Goal: Information Seeking & Learning: Compare options

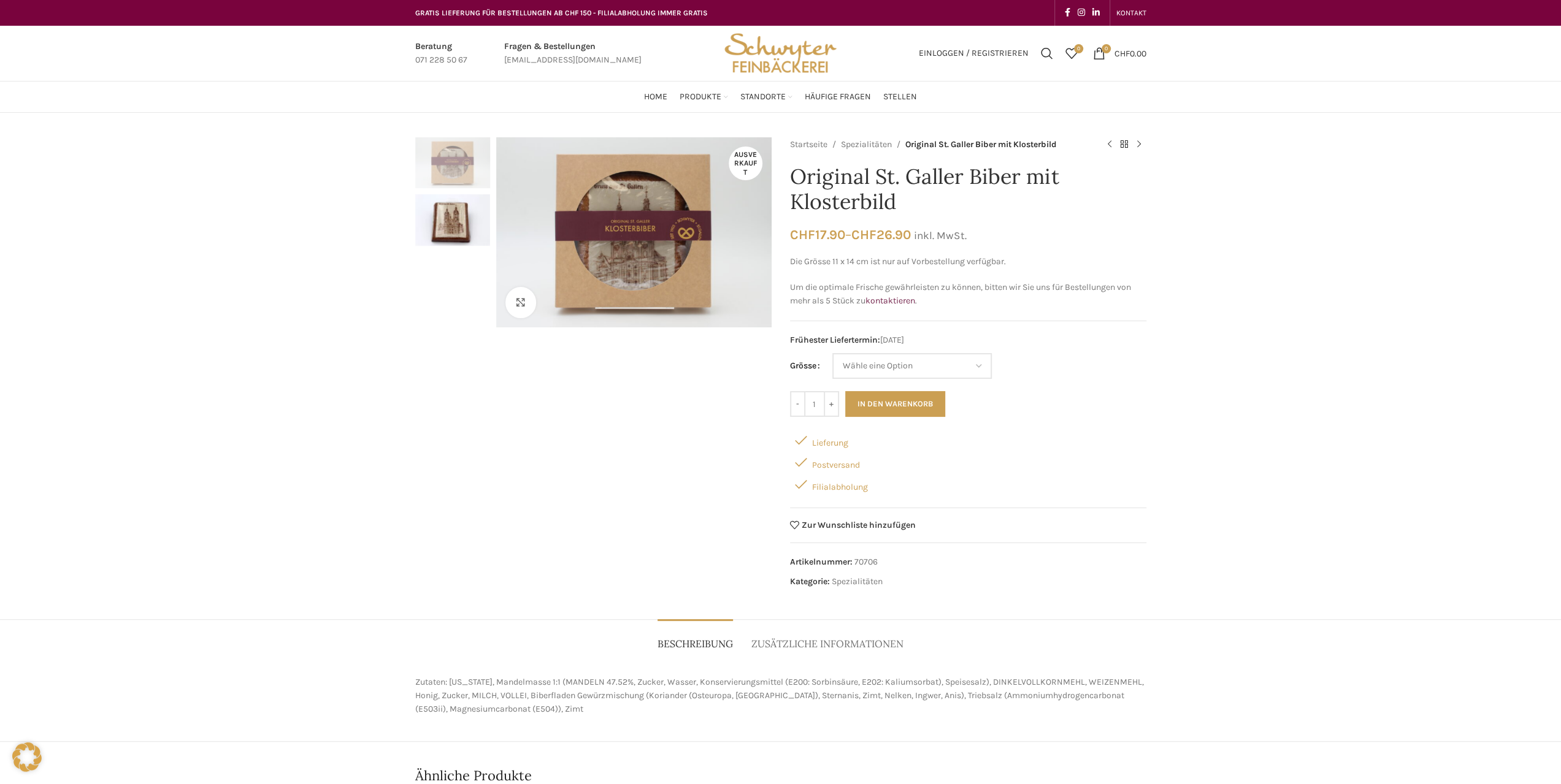
scroll to position [123, 0]
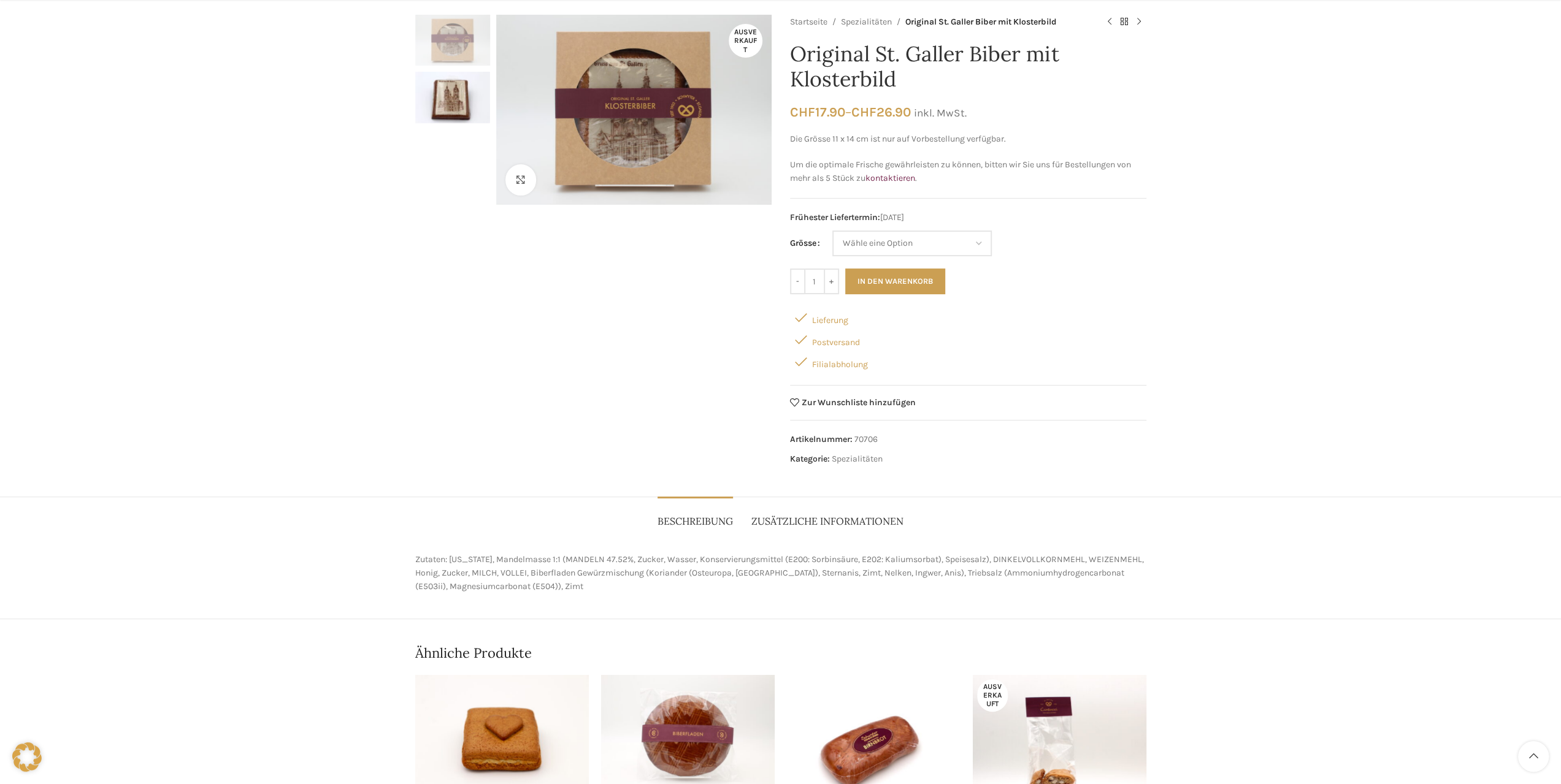
click at [799, 523] on span "Zusätzliche Informationen" at bounding box center [827, 521] width 152 height 13
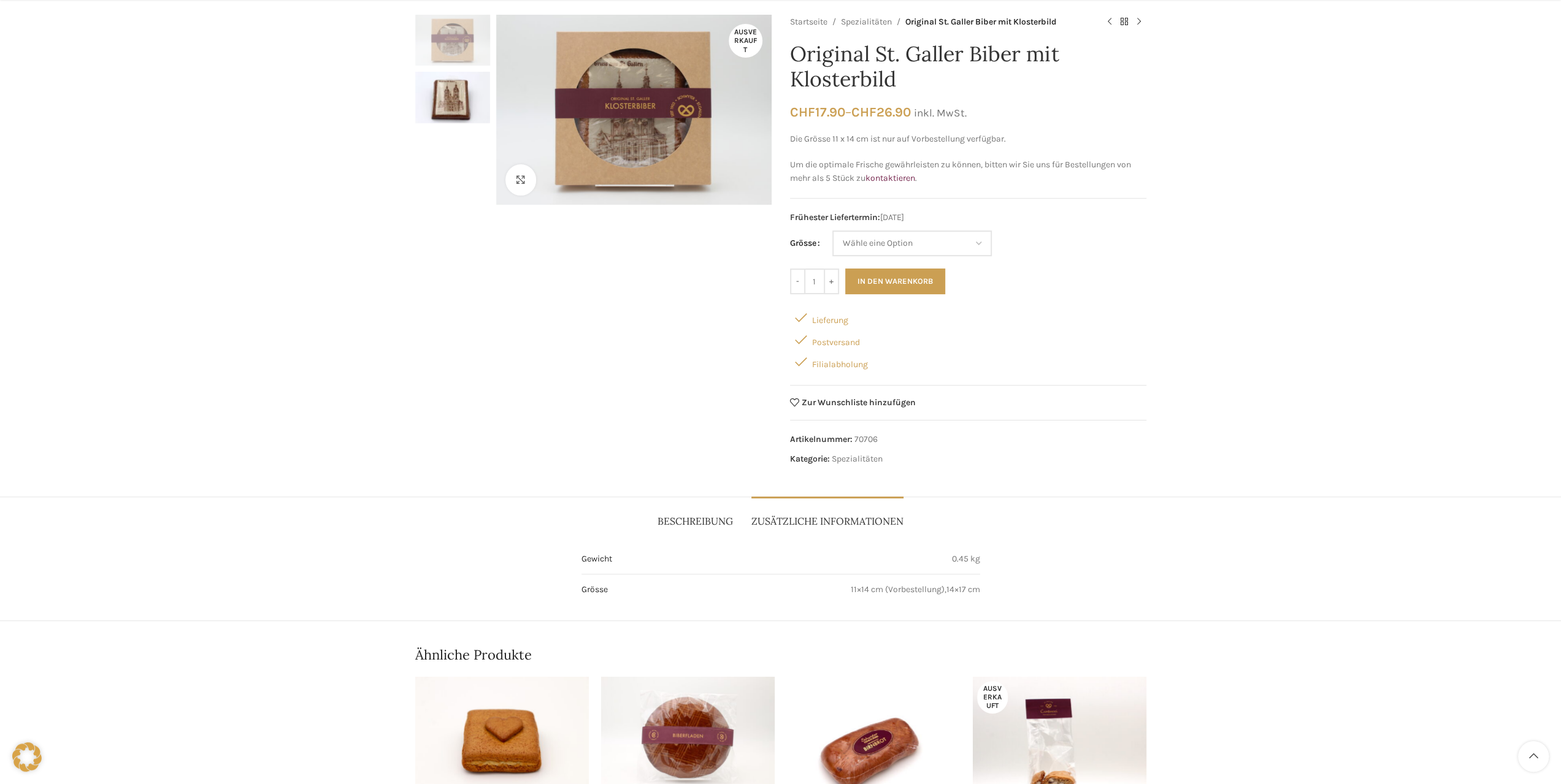
click at [699, 516] on span "Beschreibung" at bounding box center [695, 521] width 75 height 13
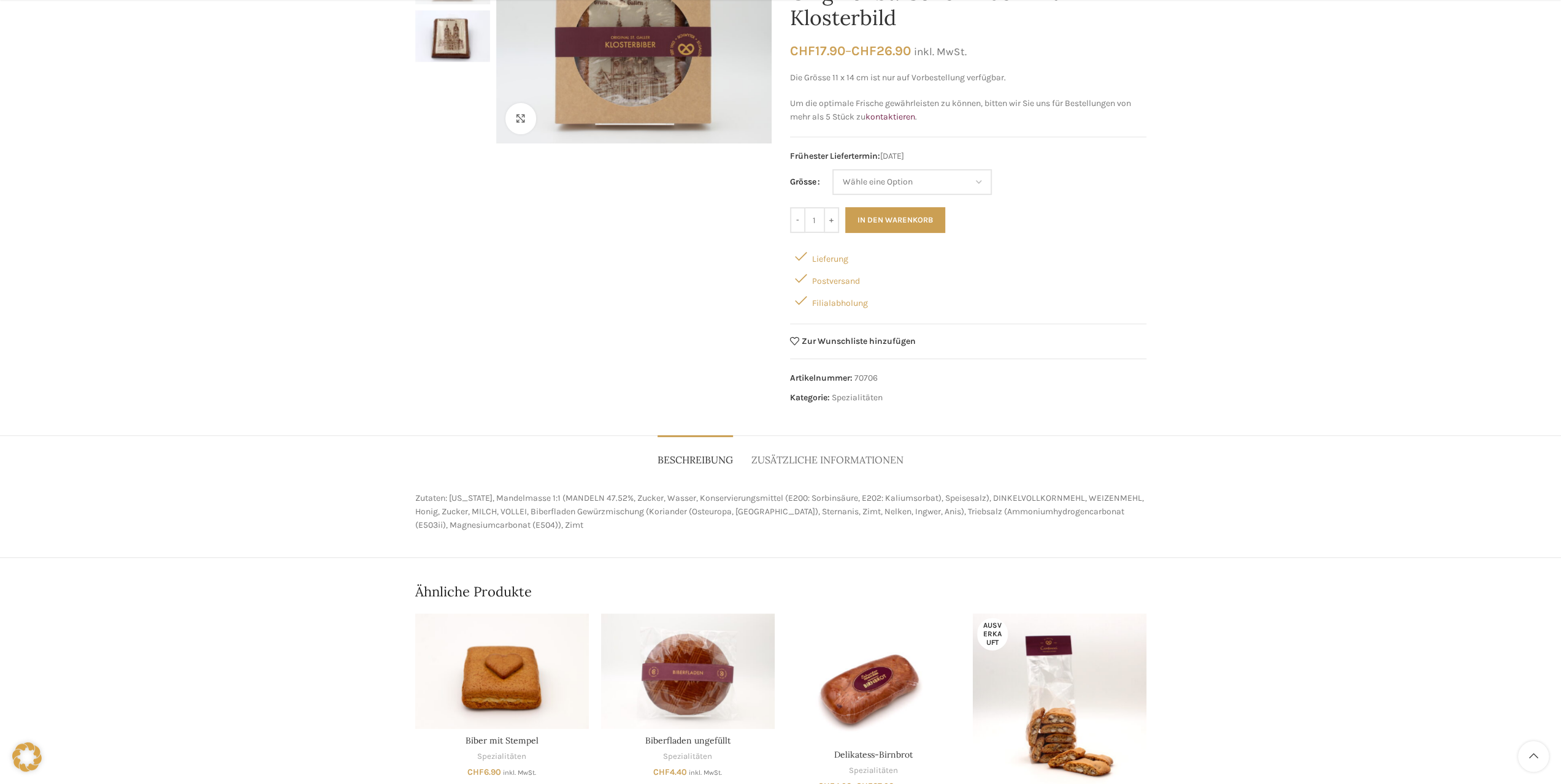
scroll to position [306, 0]
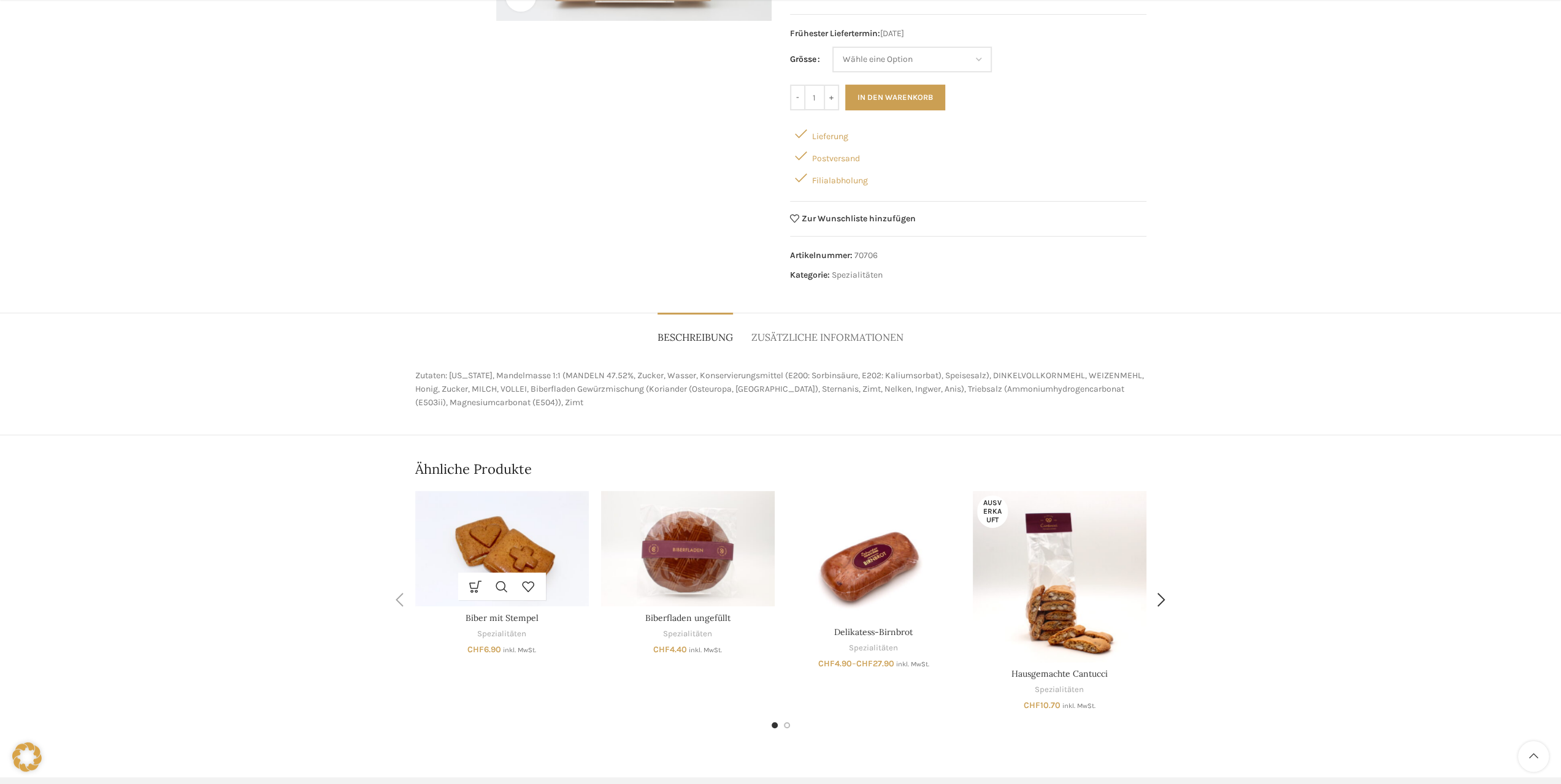
click at [563, 550] on img "Biber mit Stempel" at bounding box center [501, 549] width 173 height 116
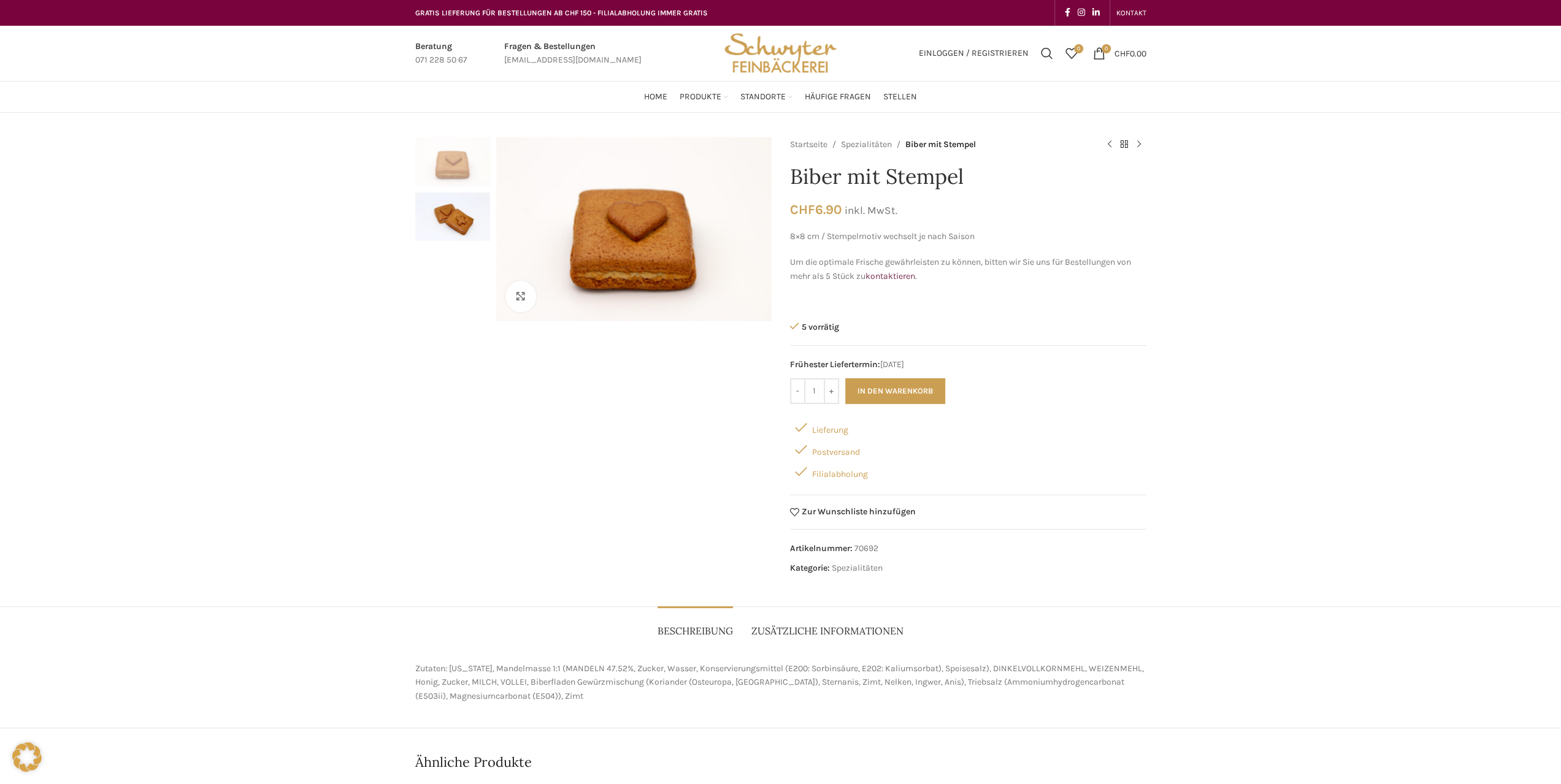
click at [847, 616] on link "Zusätzliche Informationen" at bounding box center [827, 625] width 152 height 38
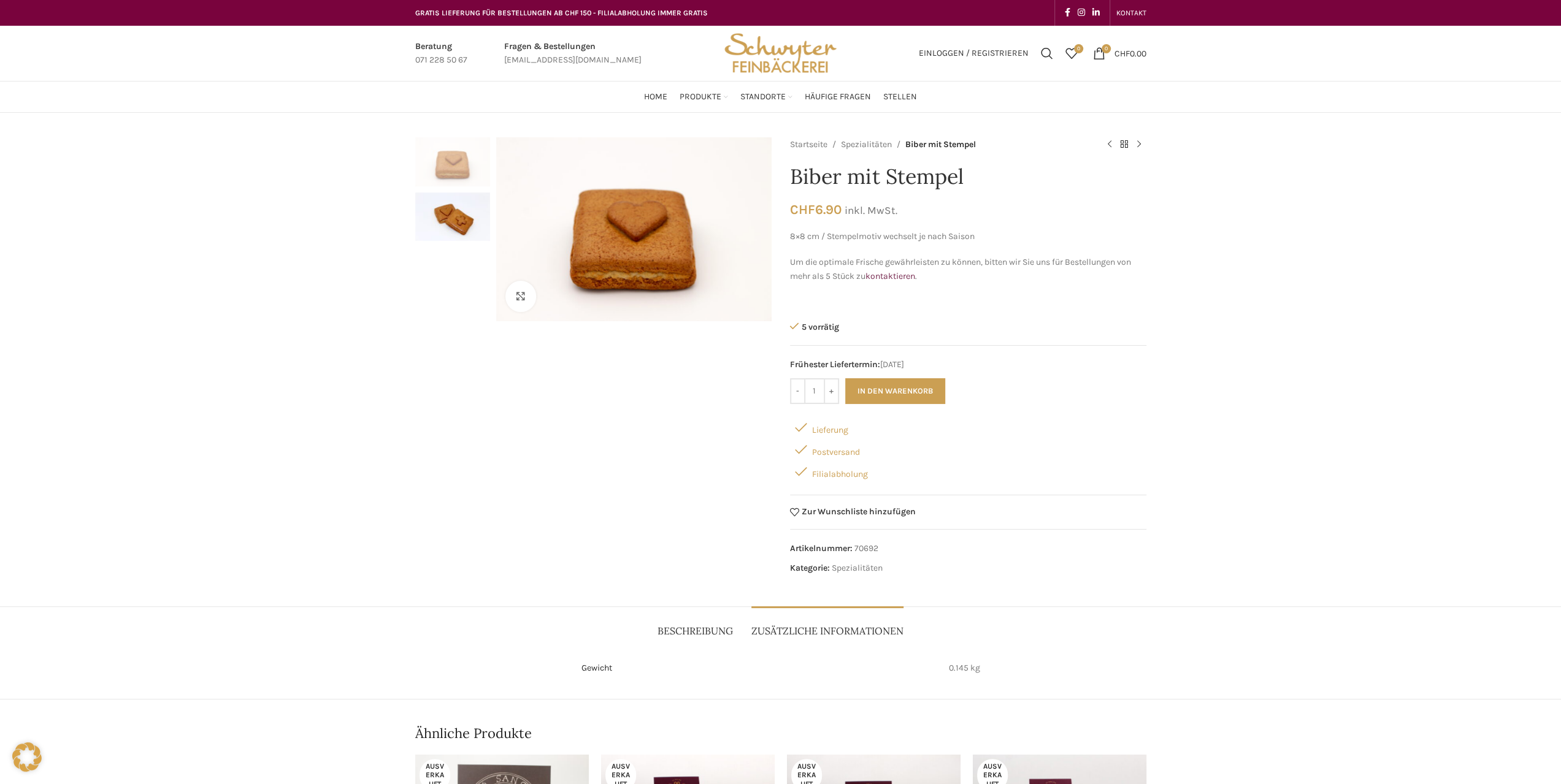
click at [694, 625] on span "Beschreibung" at bounding box center [695, 631] width 75 height 13
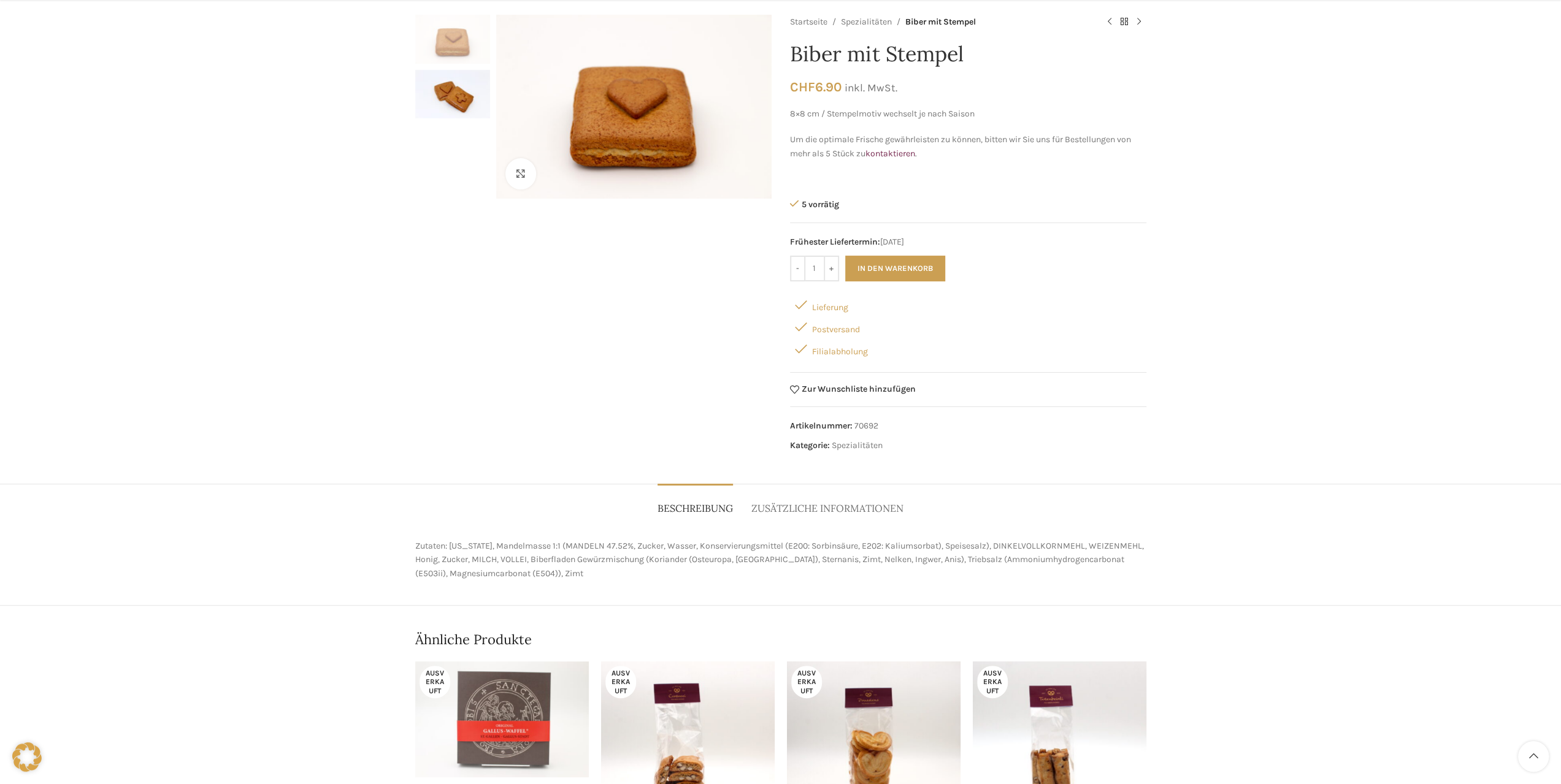
scroll to position [306, 0]
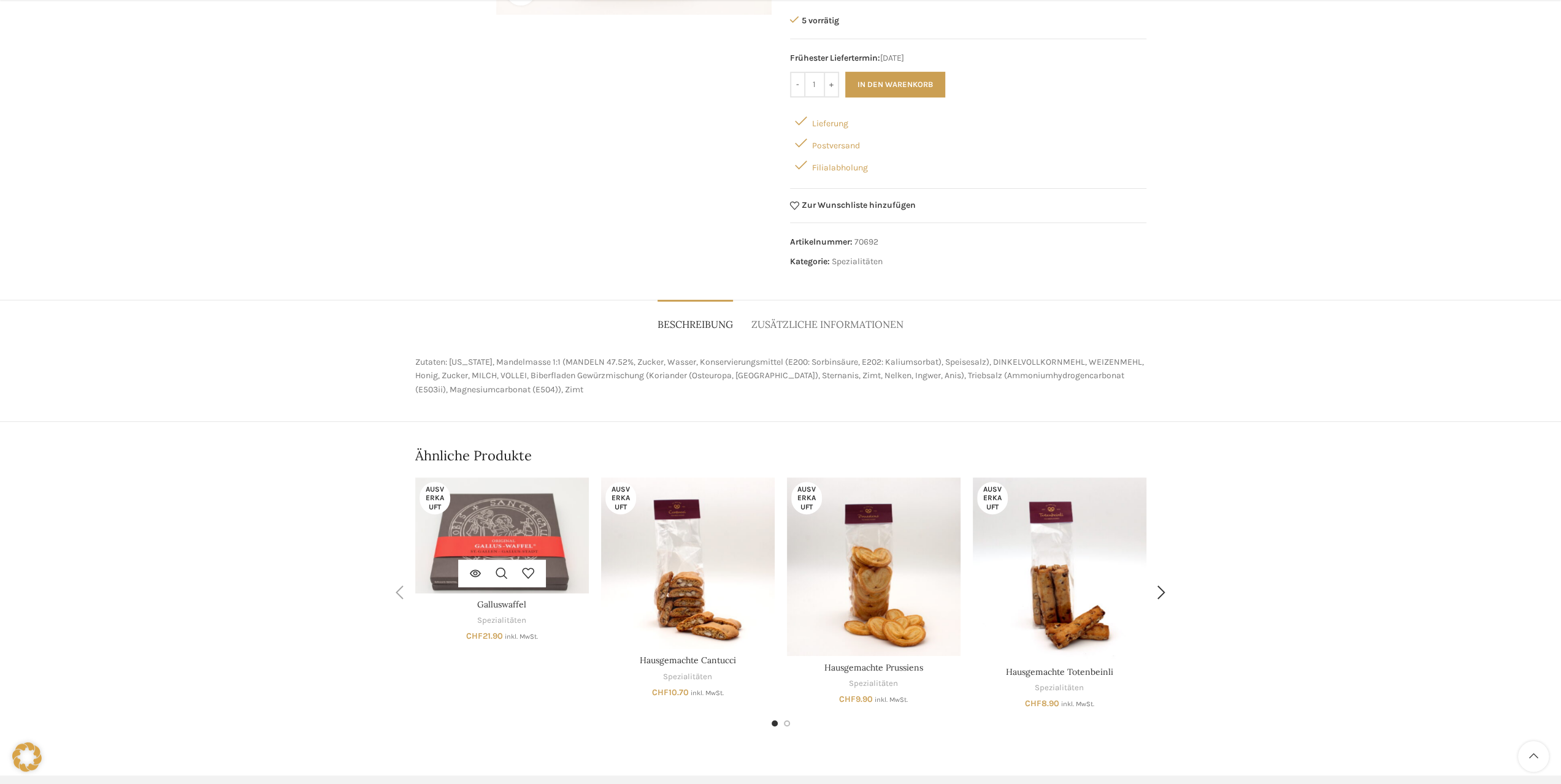
click at [531, 515] on img "Galluswaffel" at bounding box center [501, 535] width 173 height 116
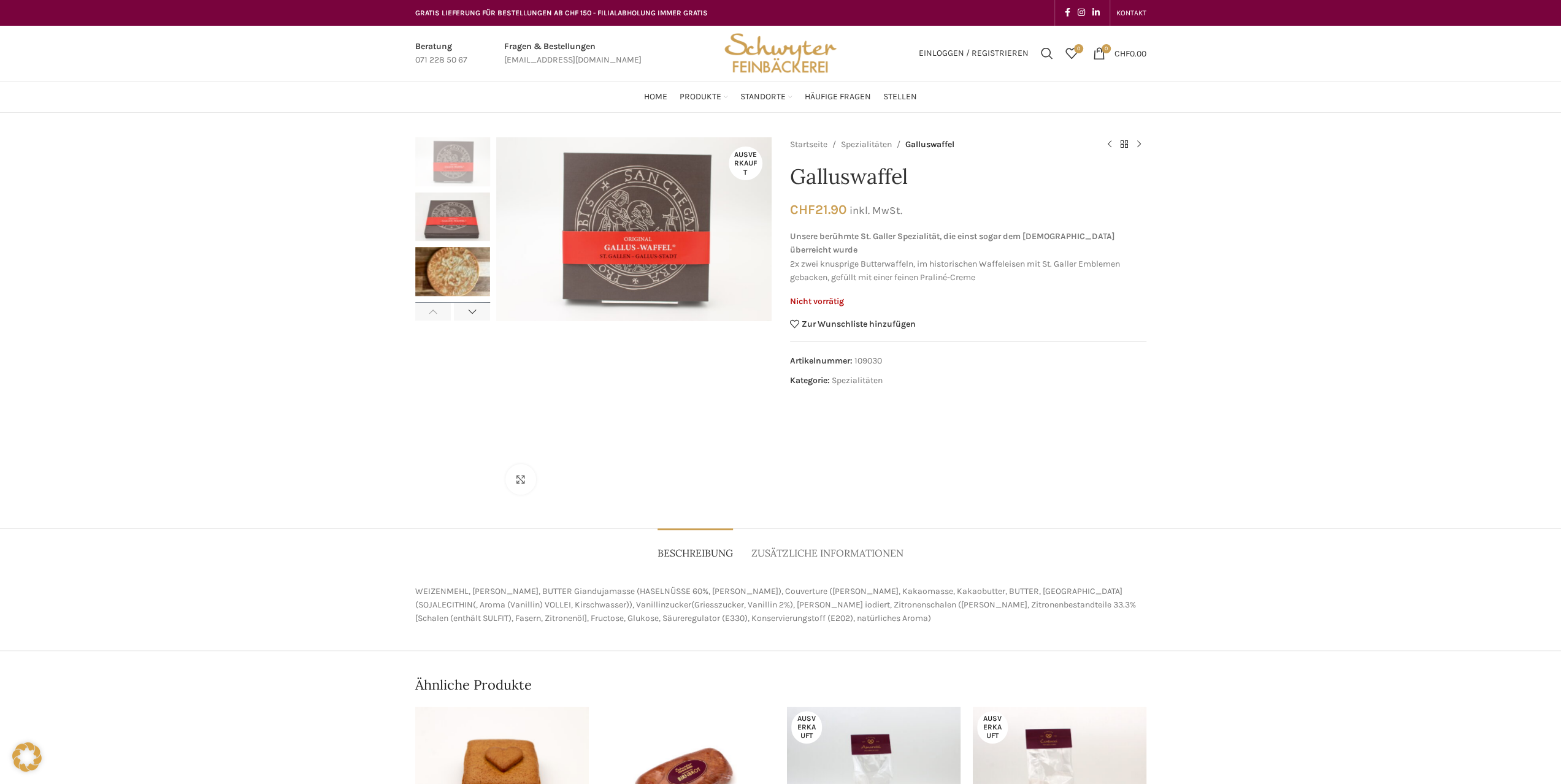
click at [454, 281] on img "3 / 4" at bounding box center [452, 272] width 75 height 49
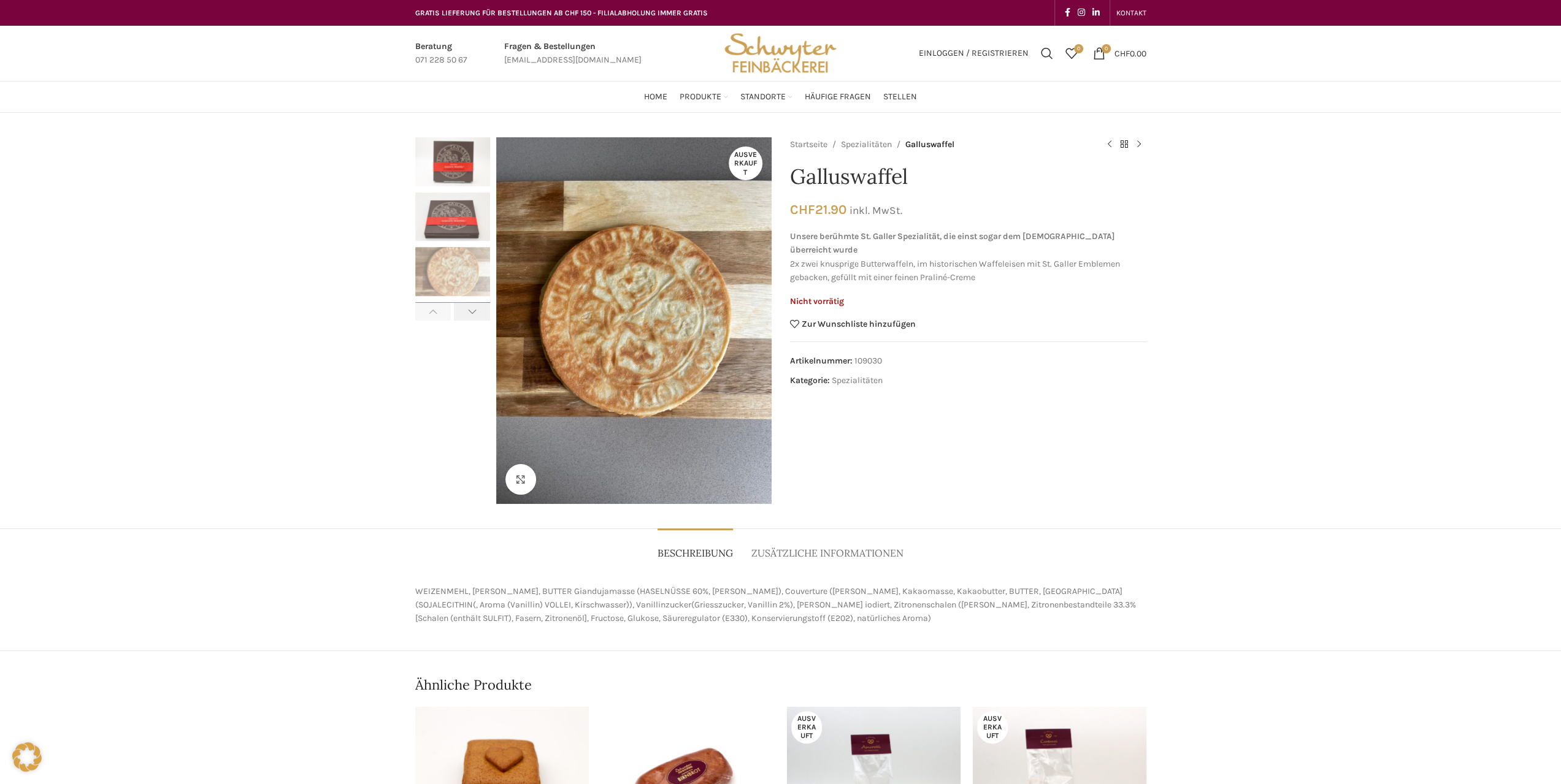
click at [468, 310] on div "Next slide" at bounding box center [472, 312] width 36 height 18
click at [469, 271] on img "4 / 4" at bounding box center [452, 272] width 75 height 49
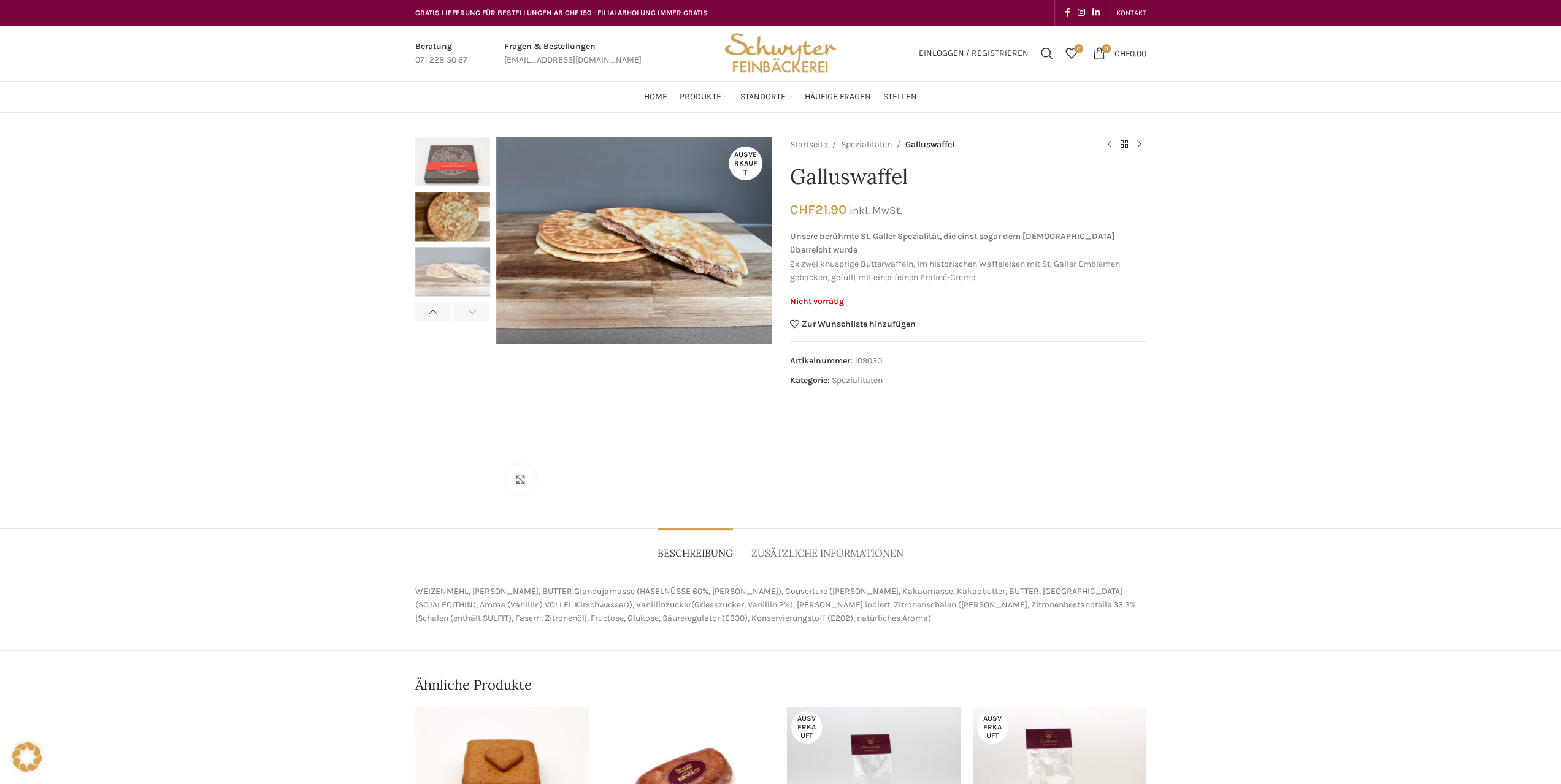
click at [473, 316] on div "Next slide" at bounding box center [472, 312] width 36 height 18
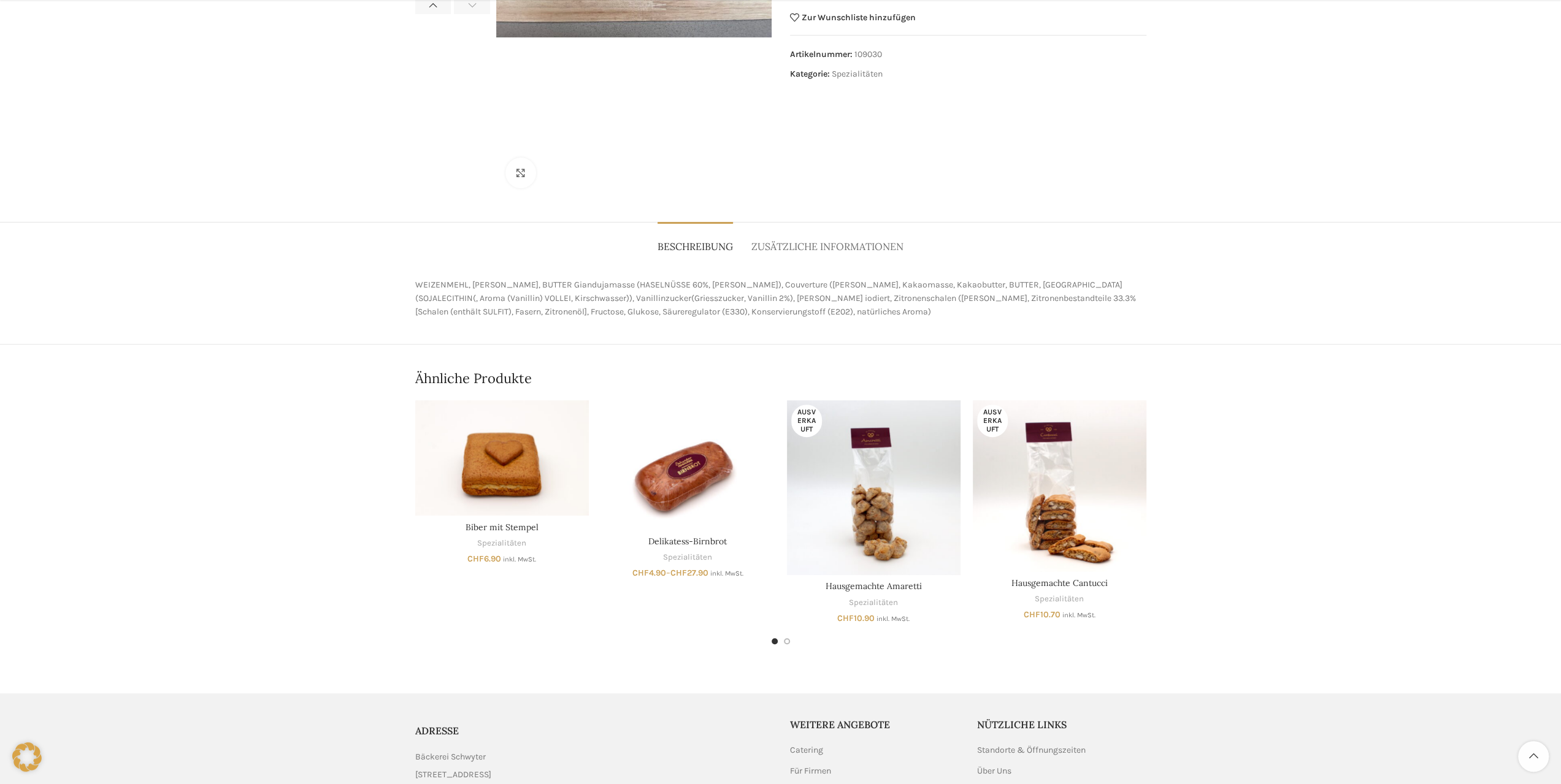
scroll to position [368, 0]
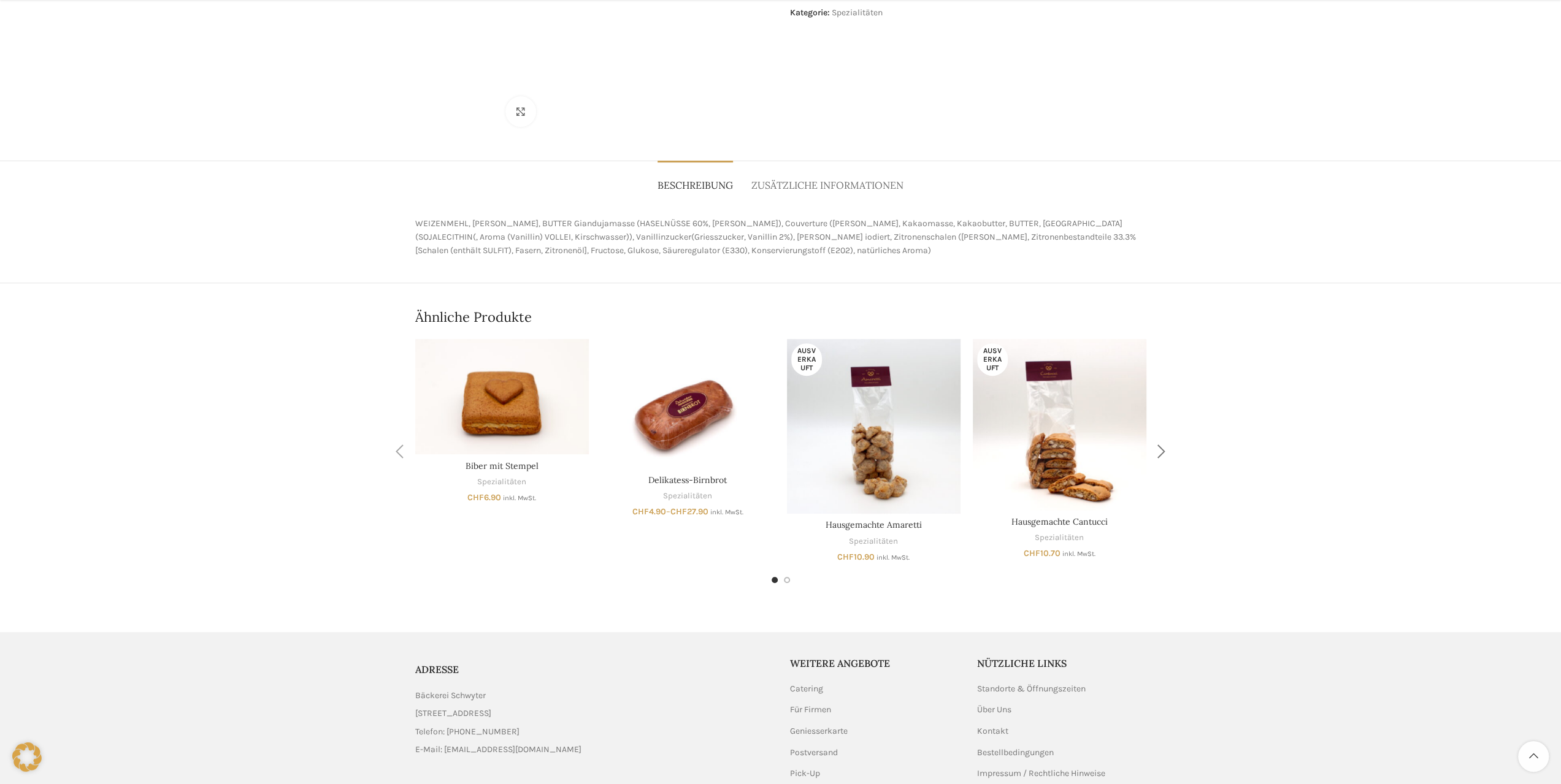
click at [1163, 457] on div "Next slide" at bounding box center [1161, 452] width 31 height 31
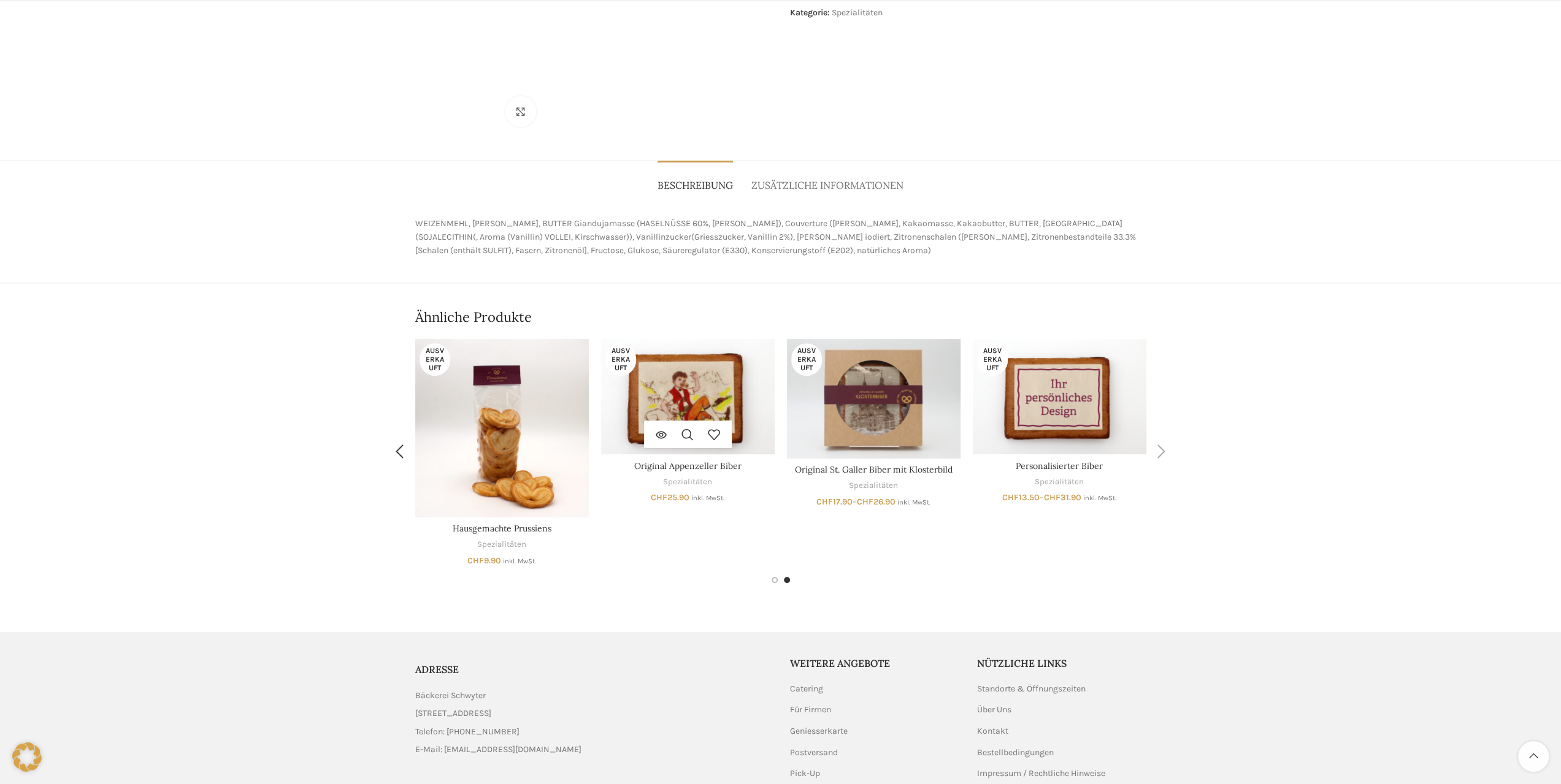
click at [695, 400] on img "Original Appenzeller Biber" at bounding box center [688, 397] width 173 height 116
